Goal: Task Accomplishment & Management: Manage account settings

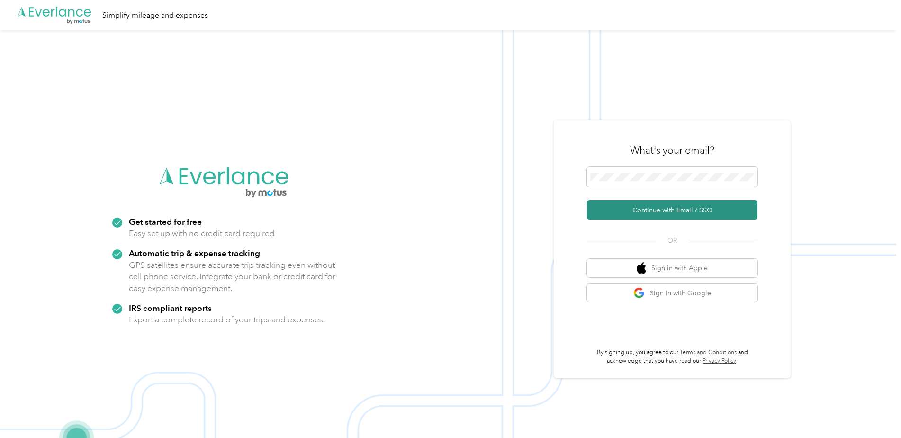
click at [669, 209] on button "Continue with Email / SSO" at bounding box center [672, 210] width 171 height 20
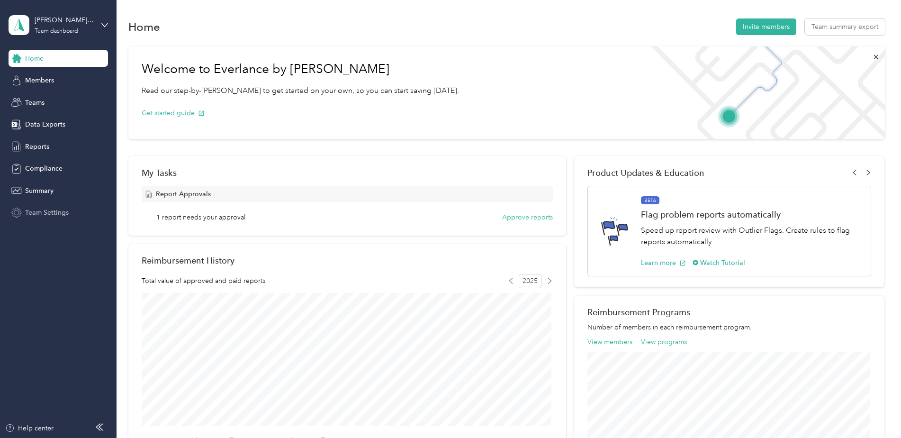
click at [47, 209] on span "Team Settings" at bounding box center [47, 212] width 44 height 10
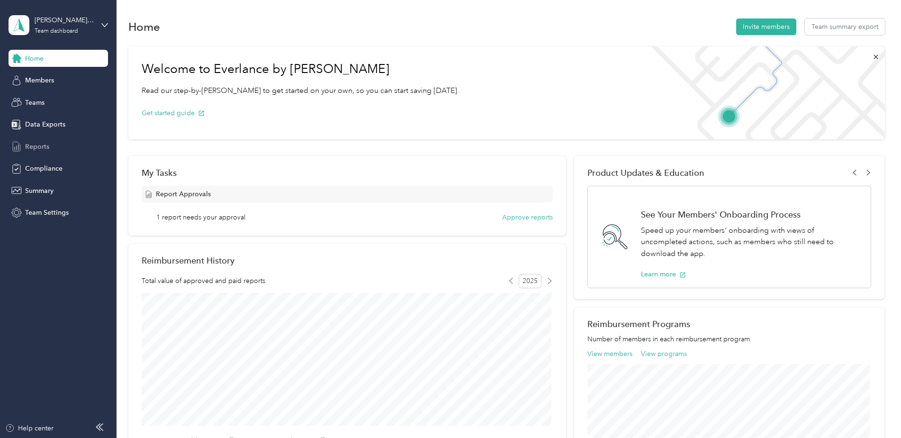
click at [38, 144] on span "Reports" at bounding box center [37, 147] width 24 height 10
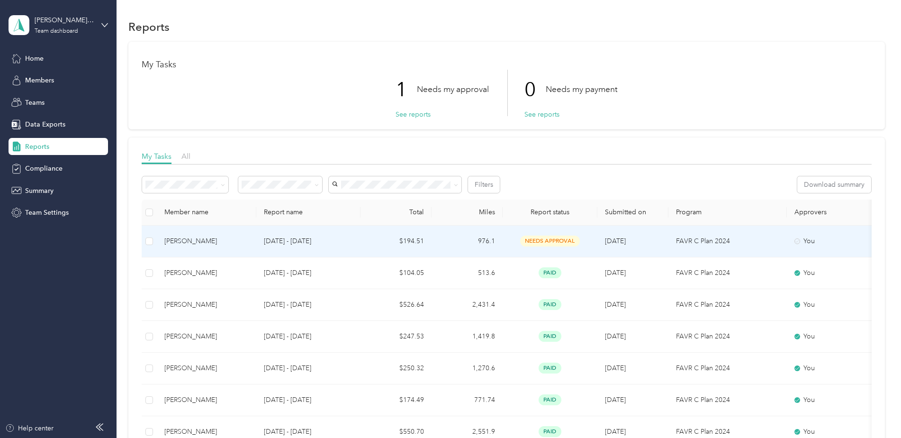
click at [554, 239] on span "needs approval" at bounding box center [550, 240] width 60 height 11
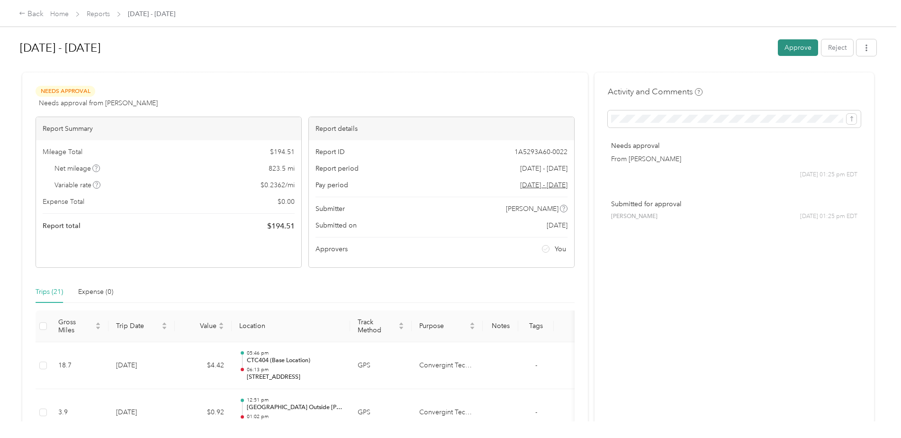
click at [800, 44] on button "Approve" at bounding box center [798, 47] width 40 height 17
